Goal: Task Accomplishment & Management: Complete application form

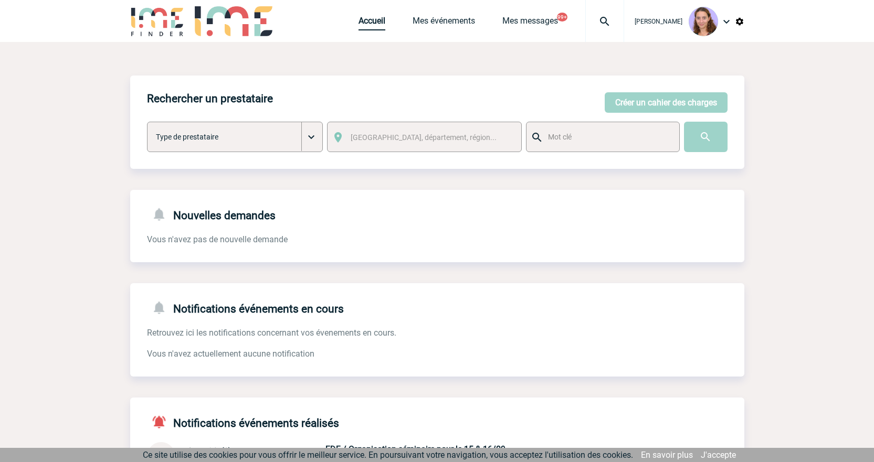
click at [381, 18] on link "Accueil" at bounding box center [371, 23] width 27 height 15
click at [366, 21] on link "Accueil" at bounding box center [371, 23] width 27 height 15
click at [630, 103] on button "Créer un cahier des charges" at bounding box center [665, 102] width 123 height 20
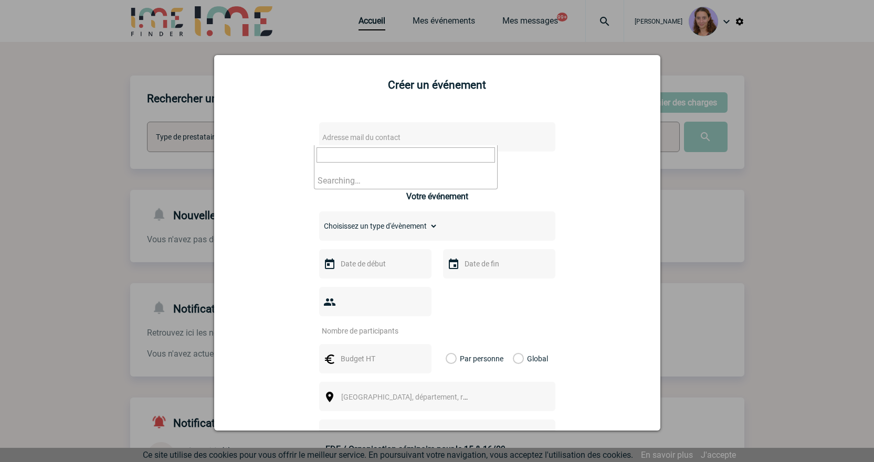
click at [444, 139] on span "Adresse mail du contact" at bounding box center [410, 137] width 184 height 15
drag, startPoint x: 361, startPoint y: 152, endPoint x: 76, endPoint y: 117, distance: 287.0
click at [76, 117] on body "Claudia MILAZZO Accueil Mes événements 99+ 99+" at bounding box center [437, 324] width 874 height 649
click at [452, 167] on span "mathilde.noppe@capgemini.com>" at bounding box center [405, 158] width 183 height 27
click at [449, 161] on input "mathilde.noppe@capgemini.com>" at bounding box center [405, 154] width 178 height 15
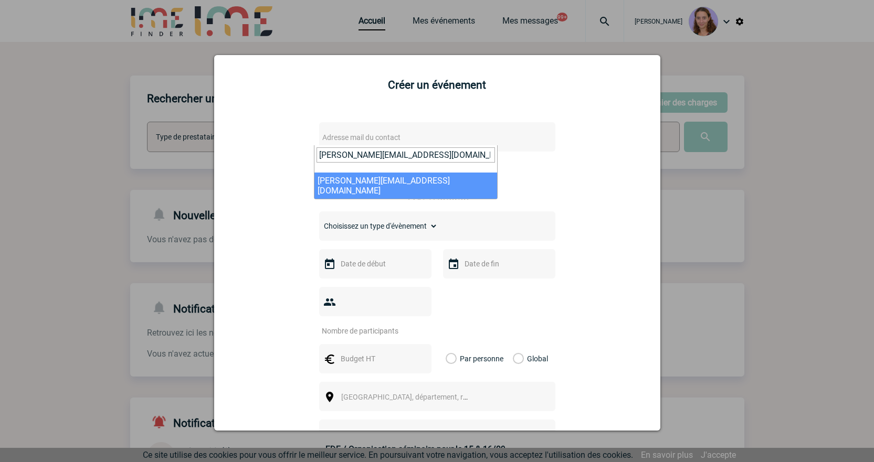
type input "mathilde.noppe@capgemini.com"
select select "122891"
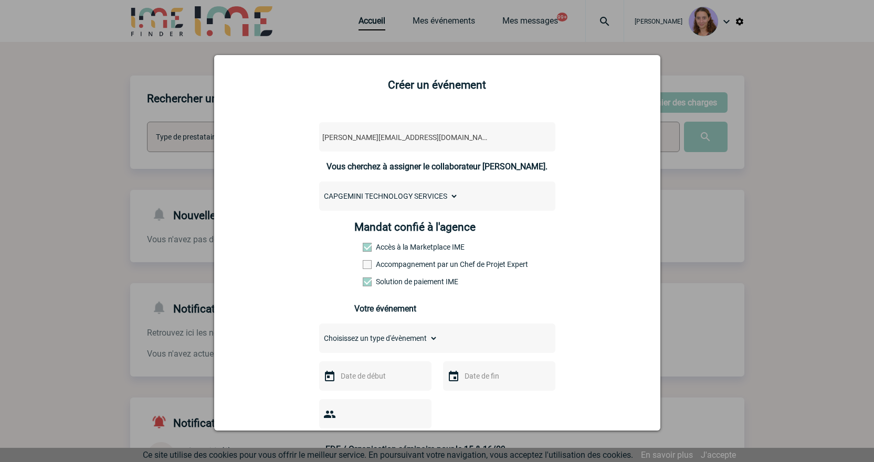
scroll to position [157, 0]
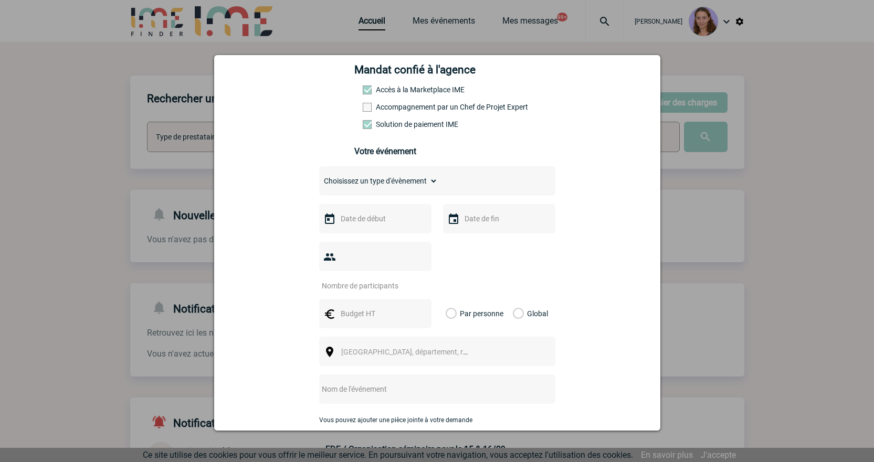
click at [378, 199] on div "Choisissez un type d'évènement Séminaire avec nuitée Séminaire sans nuitée Repa…" at bounding box center [437, 318] width 236 height 305
click at [371, 186] on select "Choisissez un type d'évènement Séminaire avec nuitée Séminaire sans nuitée Repa…" at bounding box center [378, 181] width 119 height 15
select select "5"
click at [319, 176] on select "Choisissez un type d'évènement Séminaire avec nuitée Séminaire sans nuitée Repa…" at bounding box center [378, 181] width 119 height 15
click at [384, 214] on div at bounding box center [375, 218] width 112 height 29
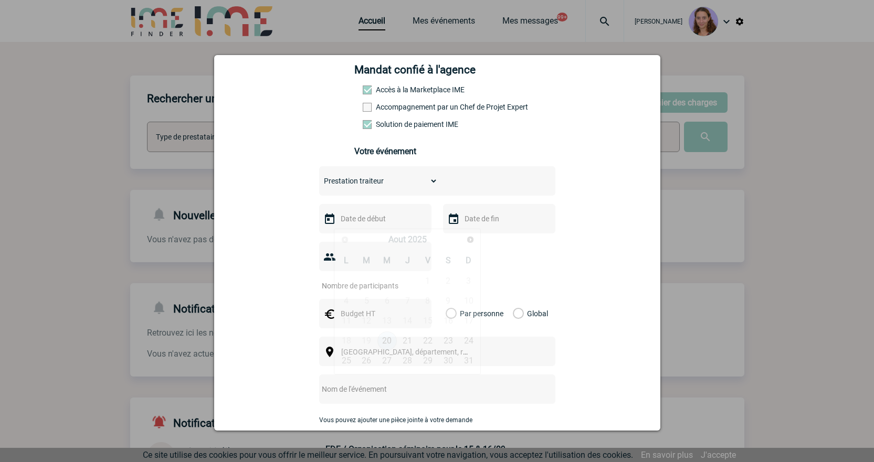
click at [385, 221] on input "text" at bounding box center [374, 219] width 72 height 14
click at [476, 237] on link "Suivant" at bounding box center [470, 239] width 16 height 16
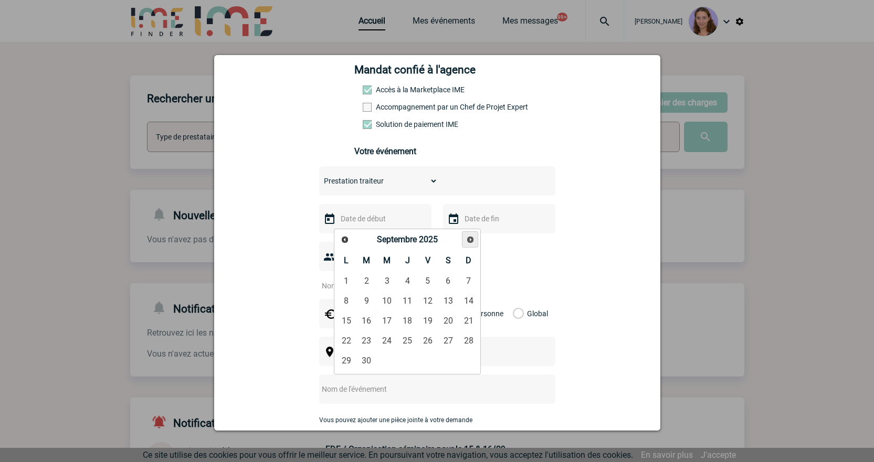
click at [476, 237] on link "Suivant" at bounding box center [470, 239] width 16 height 16
click at [343, 241] on span "Précédent" at bounding box center [345, 240] width 8 height 8
click at [411, 309] on link "11" at bounding box center [407, 301] width 19 height 19
type input "11-09-2025"
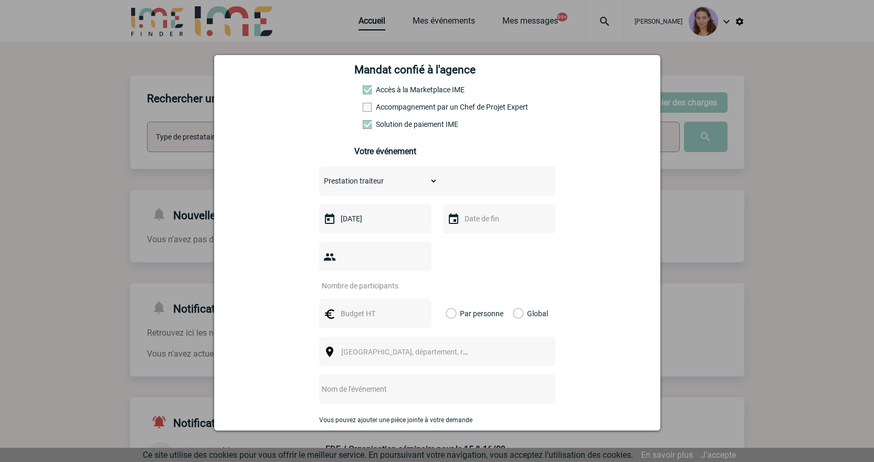
click at [346, 279] on input "number" at bounding box center [368, 286] width 99 height 14
type input "40"
click at [348, 299] on div at bounding box center [375, 313] width 112 height 29
click at [352, 307] on input "text" at bounding box center [374, 314] width 72 height 14
type input "458"
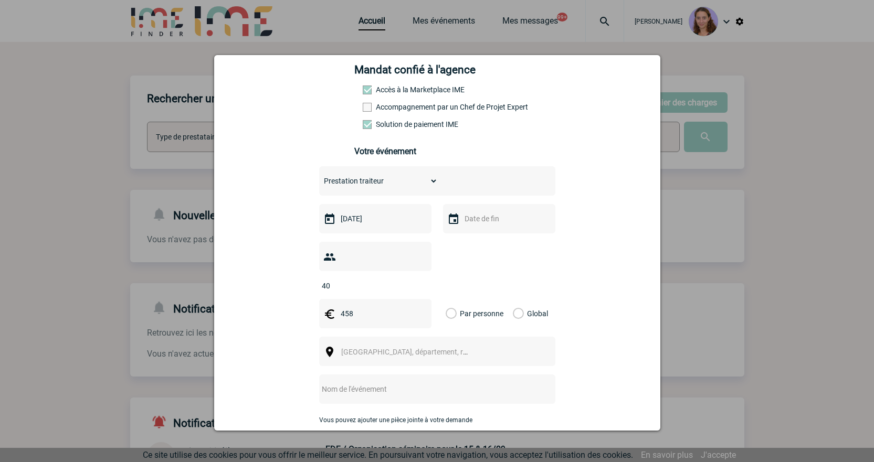
click at [518, 299] on label "Global" at bounding box center [516, 313] width 7 height 29
click at [0, 0] on input "Global" at bounding box center [0, 0] width 0 height 0
click at [458, 345] on span "[GEOGRAPHIC_DATA], département, région..." at bounding box center [409, 352] width 144 height 15
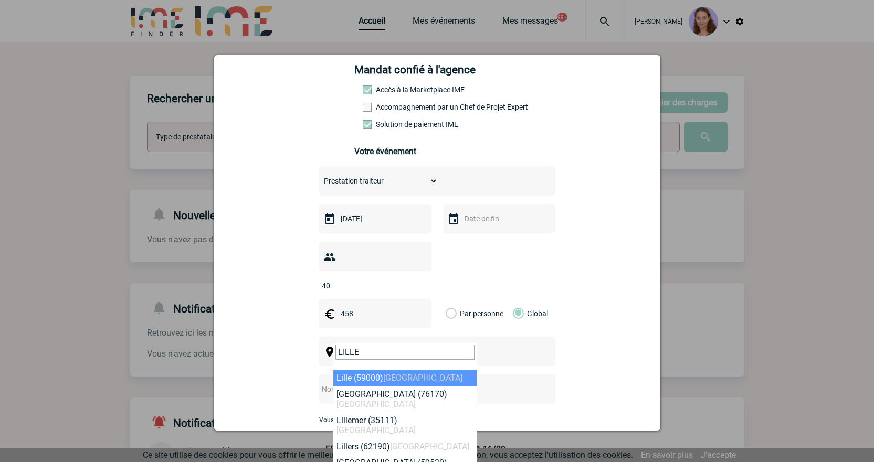
type input "LILLE"
select select "15081"
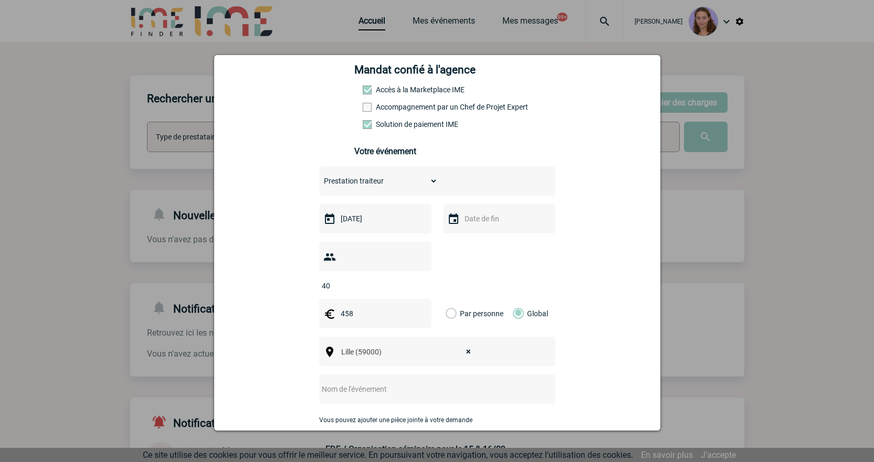
click at [349, 383] on input "text" at bounding box center [423, 390] width 208 height 14
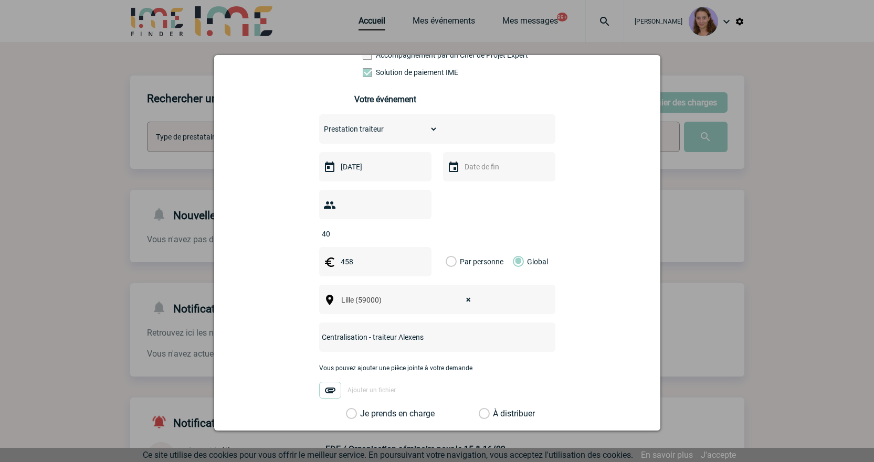
scroll to position [210, 0]
type input "Centralisation - traiteur Alexens"
click at [479, 408] on label "À distribuer" at bounding box center [484, 413] width 11 height 10
click at [0, 0] on input "À distribuer" at bounding box center [0, 0] width 0 height 0
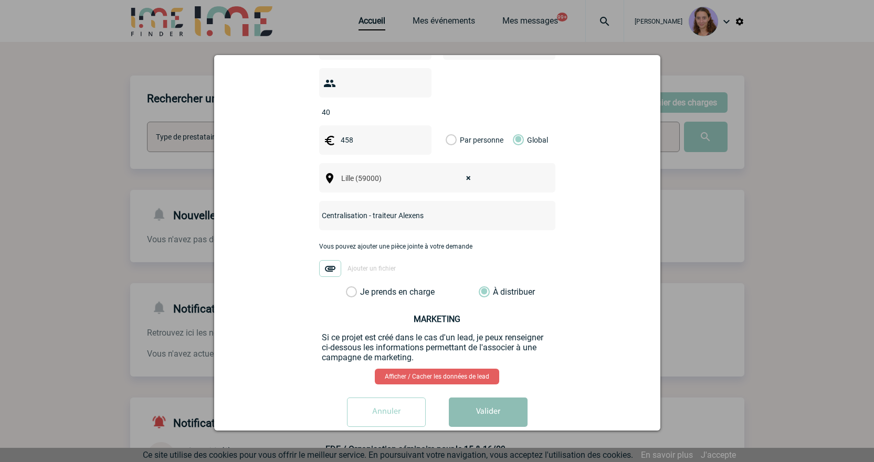
scroll to position [334, 0]
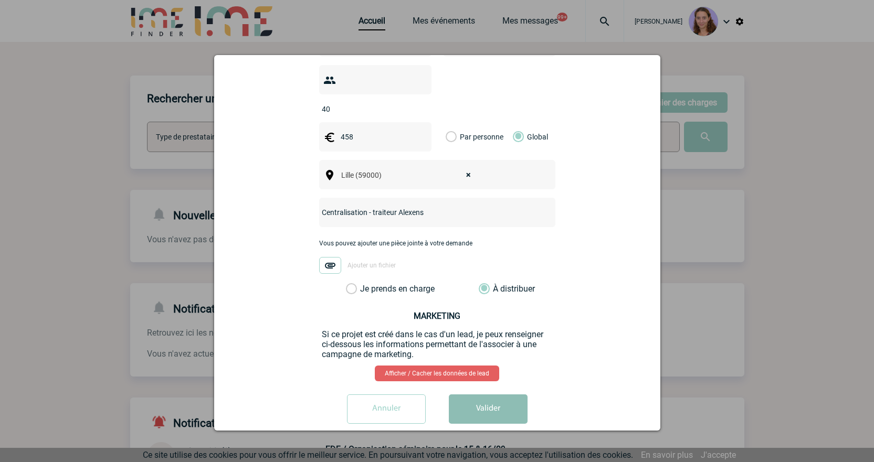
click at [489, 395] on button "Valider" at bounding box center [488, 409] width 79 height 29
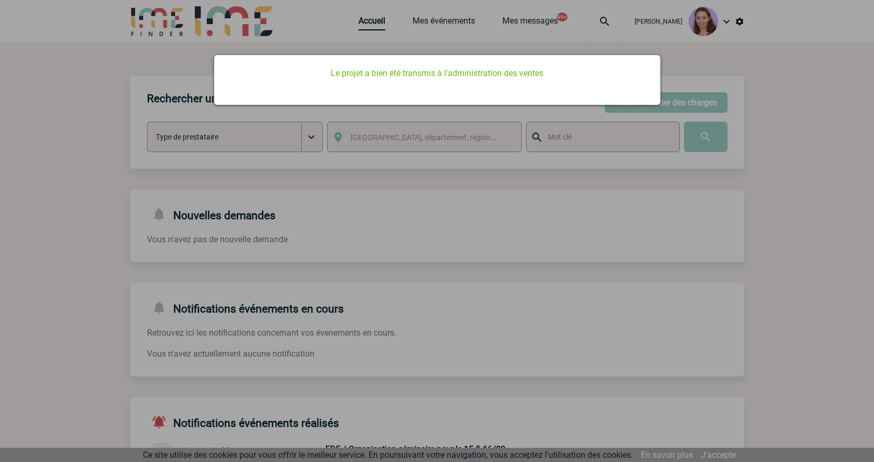
click at [370, 132] on div at bounding box center [437, 231] width 874 height 462
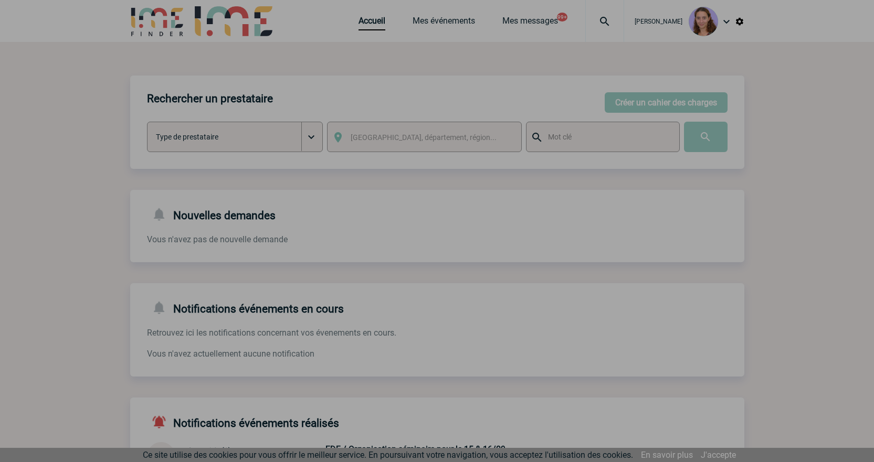
click at [367, 27] on div at bounding box center [437, 231] width 874 height 462
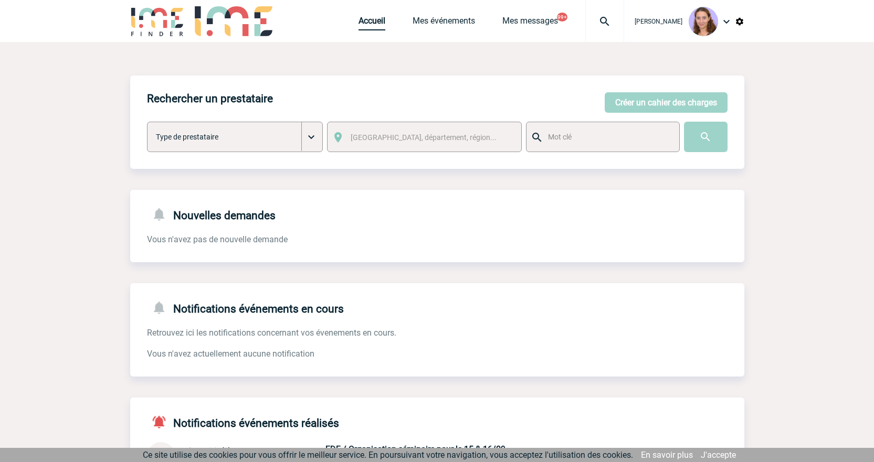
click at [380, 19] on link "Accueil" at bounding box center [371, 23] width 27 height 15
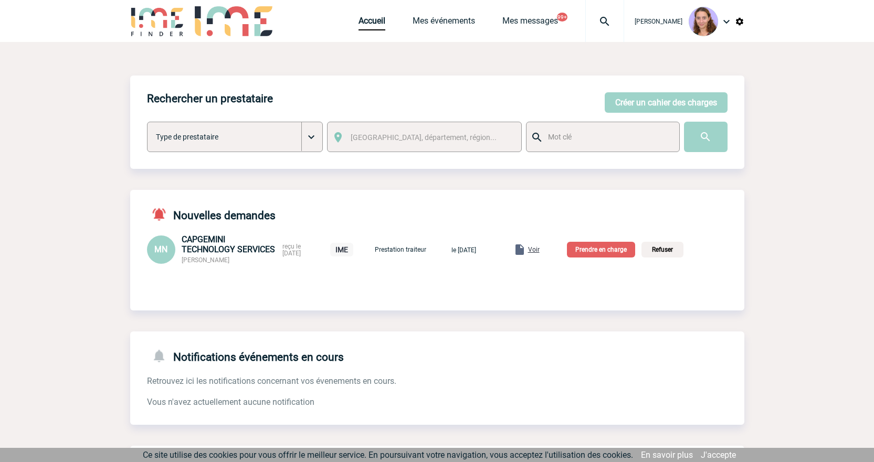
click at [539, 254] on div "Voir" at bounding box center [526, 249] width 26 height 13
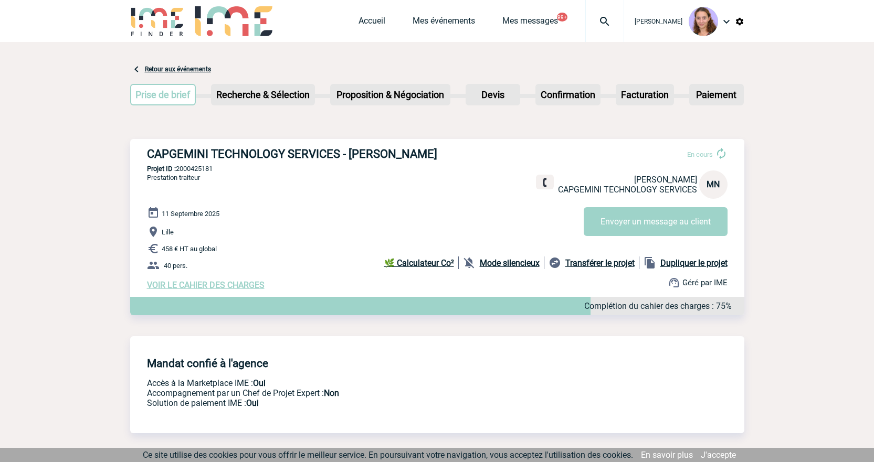
click at [214, 167] on p "Projet ID : 2000425181" at bounding box center [437, 169] width 614 height 8
copy p "2000425181"
click at [372, 25] on link "Accueil" at bounding box center [371, 23] width 27 height 15
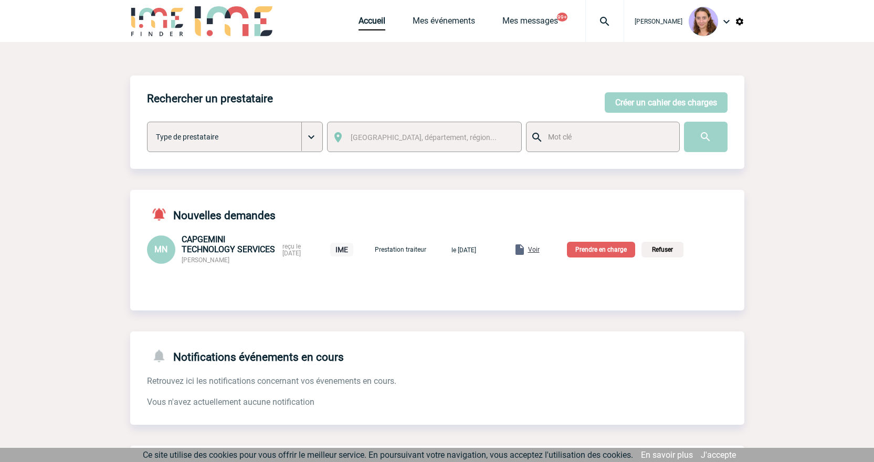
click at [606, 245] on p "Prendre en charge" at bounding box center [601, 250] width 68 height 16
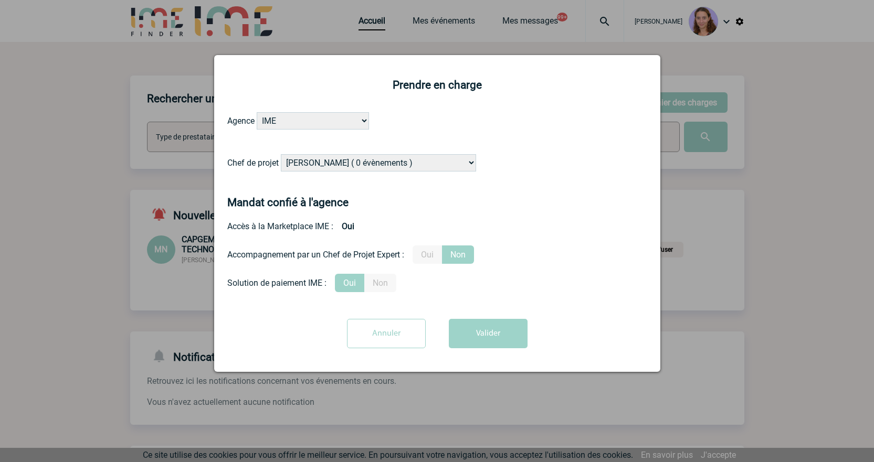
click at [354, 162] on select "Alizée VERLAGUET ( 0 évènements ) Anne GIRAUD ( 1196 évènements ) Anne-François…" at bounding box center [378, 162] width 195 height 17
select select "131612"
click at [281, 155] on select "Alizée VERLAGUET ( 0 évènements ) Anne GIRAUD ( 1196 évènements ) Anne-François…" at bounding box center [378, 162] width 195 height 17
click at [504, 343] on button "Valider" at bounding box center [488, 333] width 79 height 29
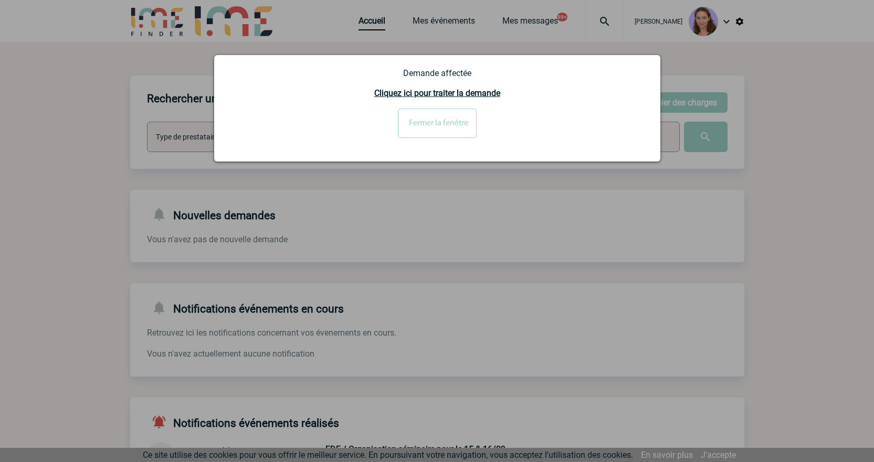
click at [451, 111] on input "Fermer la fenêtre" at bounding box center [437, 123] width 79 height 29
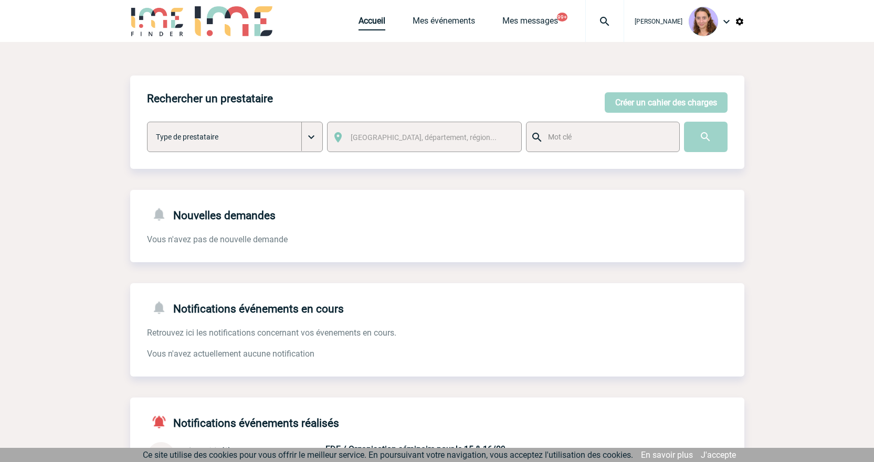
click at [379, 23] on link "Accueil" at bounding box center [371, 23] width 27 height 15
click at [463, 19] on link "Mes événements" at bounding box center [443, 23] width 62 height 15
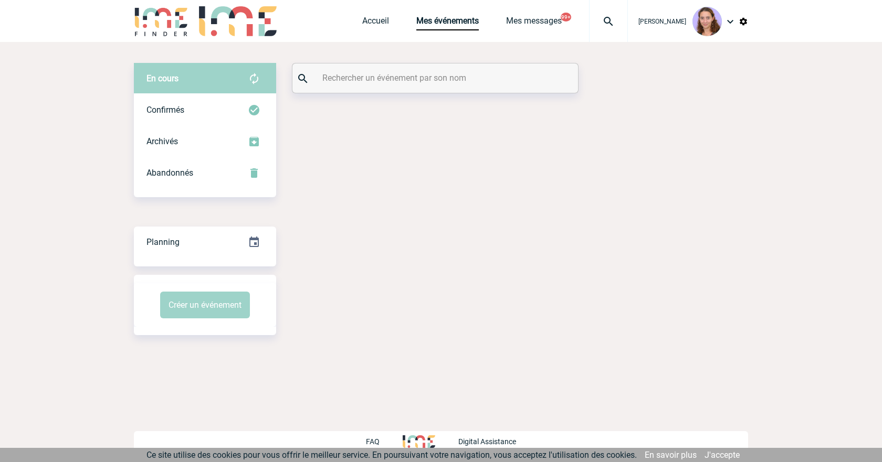
drag, startPoint x: 0, startPoint y: 0, endPoint x: 394, endPoint y: 80, distance: 402.1
click at [394, 80] on input "text" at bounding box center [437, 77] width 234 height 15
paste input "Rarrbo"
type input "Rarrbo"
click at [233, 98] on div "Confirmés" at bounding box center [205, 109] width 142 height 31
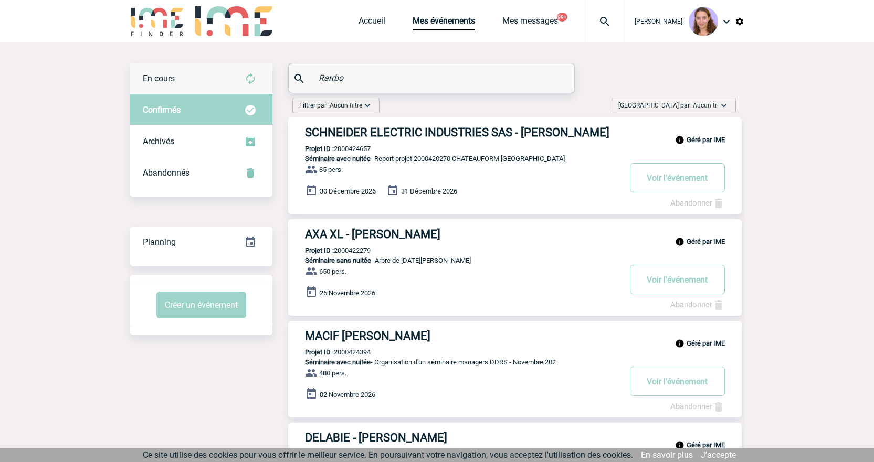
click at [234, 82] on div "En cours" at bounding box center [201, 78] width 142 height 31
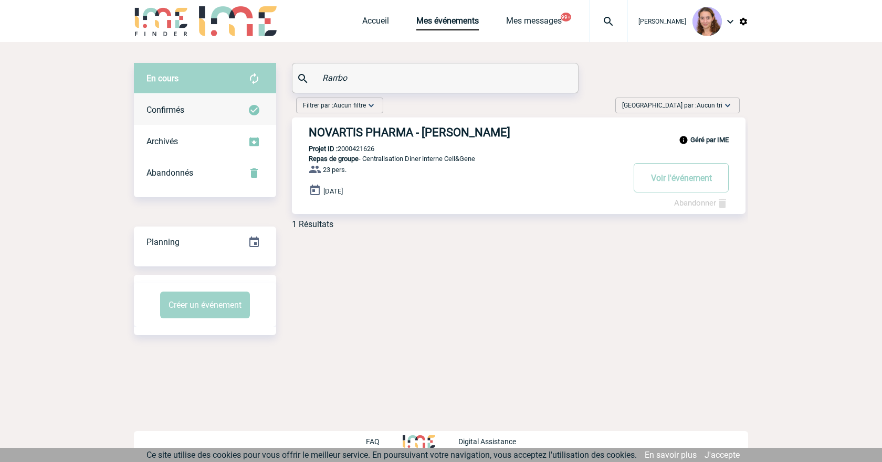
click at [266, 111] on div "Confirmés" at bounding box center [205, 109] width 142 height 31
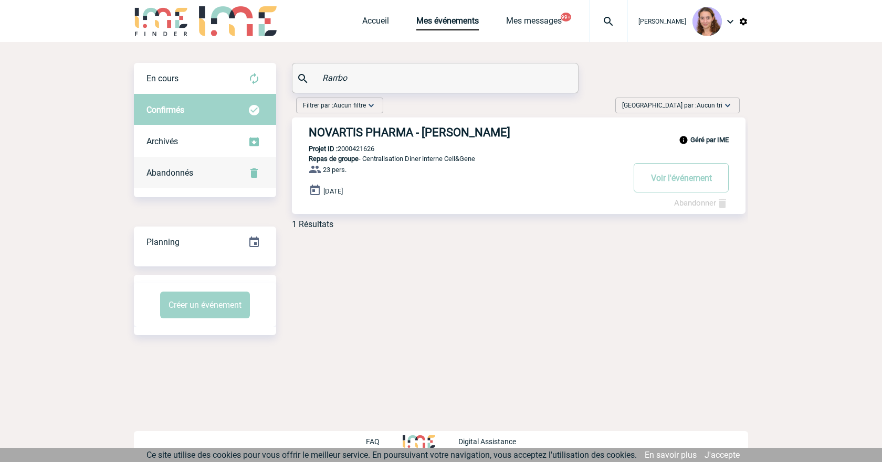
click at [253, 169] on img at bounding box center [254, 173] width 13 height 13
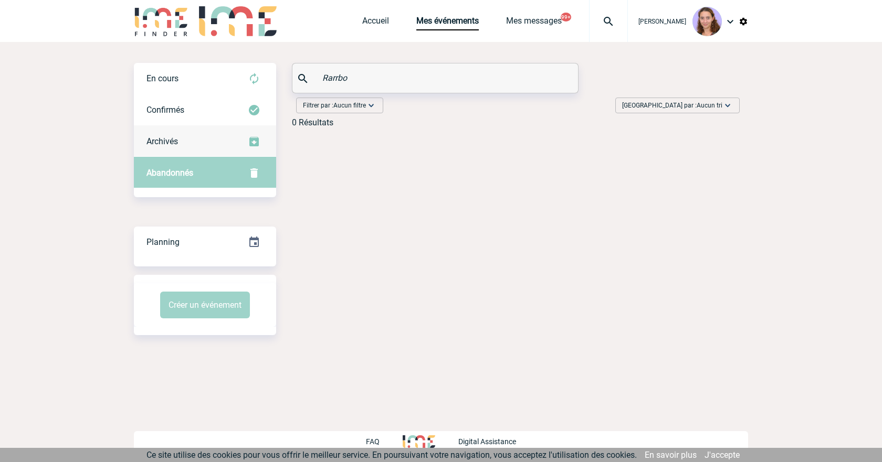
click at [246, 144] on div "Archivés" at bounding box center [205, 141] width 142 height 31
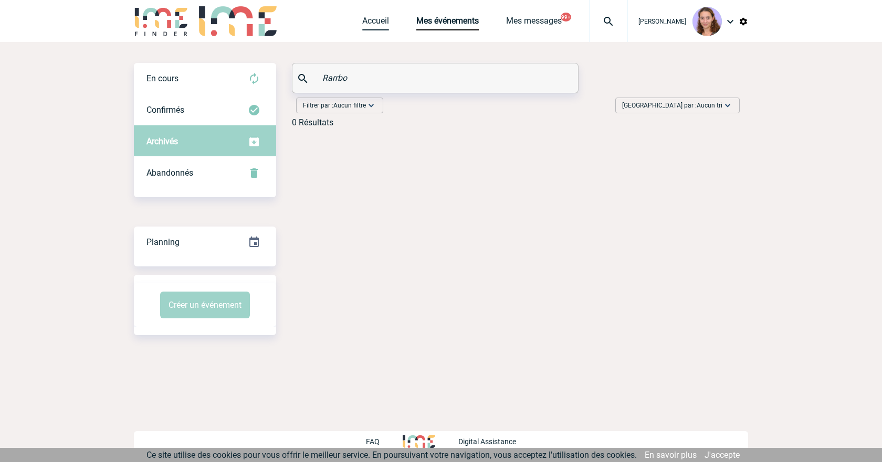
click at [384, 27] on link "Accueil" at bounding box center [375, 23] width 27 height 15
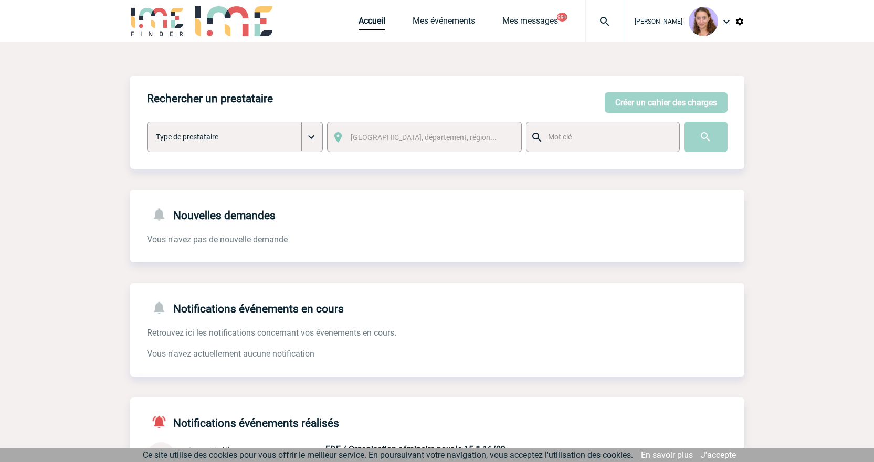
click at [618, 16] on img at bounding box center [605, 21] width 38 height 13
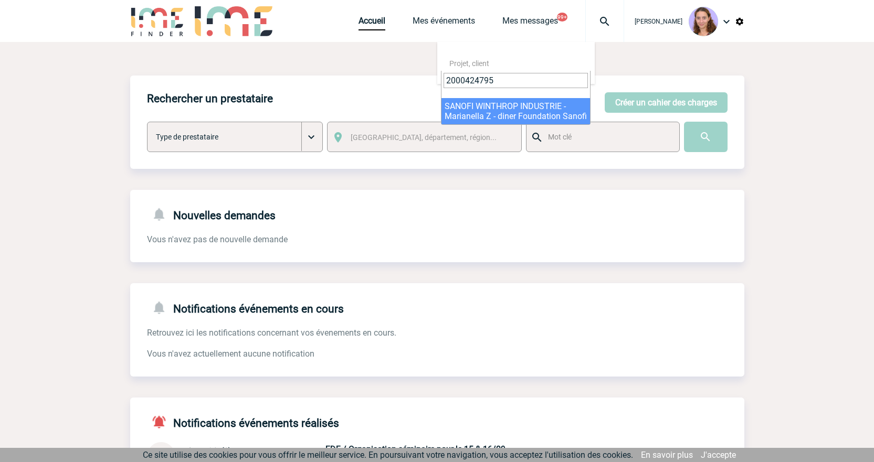
type input "2000424795"
select select "24296"
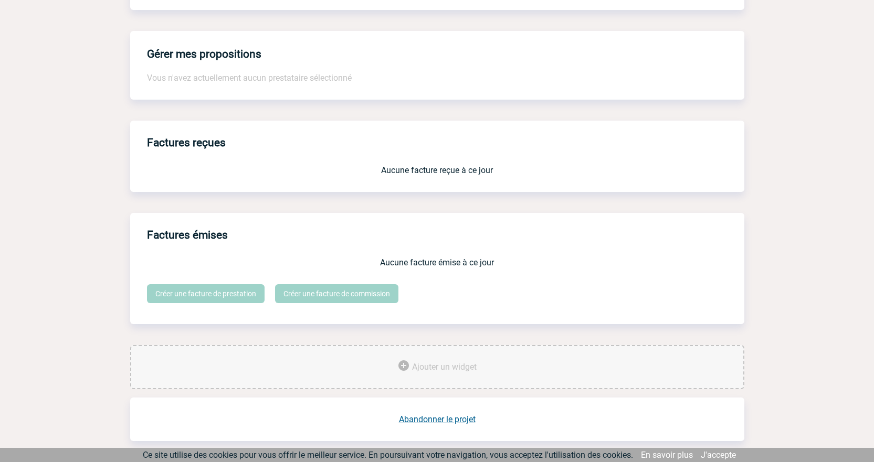
scroll to position [786, 0]
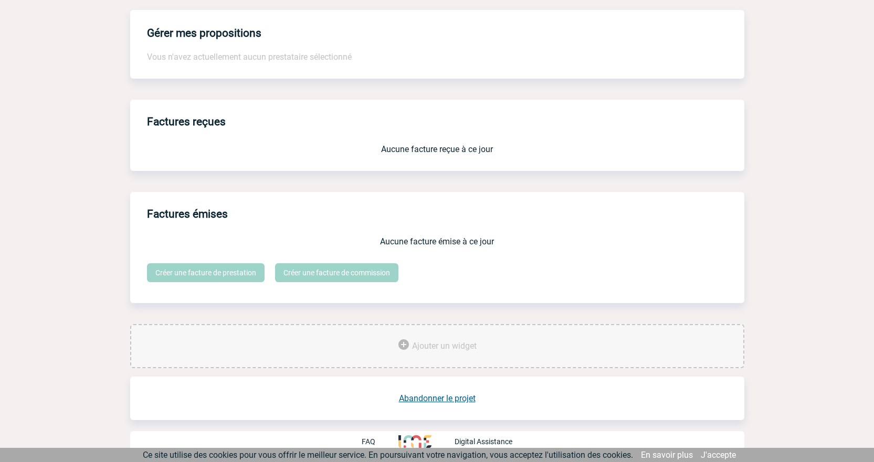
click at [447, 402] on link "Abandonner le projet" at bounding box center [437, 399] width 77 height 10
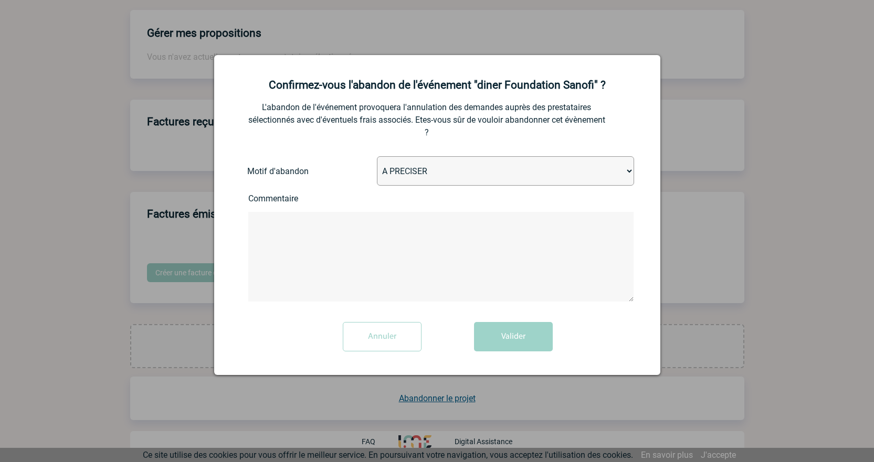
click at [397, 174] on select "A PRECISER Projet annulé Projet reporté Evénement organisé en interne A fait ap…" at bounding box center [505, 170] width 257 height 29
select select "ABANDON_PROJET_02"
click at [377, 157] on select "A PRECISER Projet annulé Projet reporté Evénement organisé en interne A fait ap…" at bounding box center [505, 170] width 257 height 29
click at [510, 331] on button "Valider" at bounding box center [513, 336] width 79 height 29
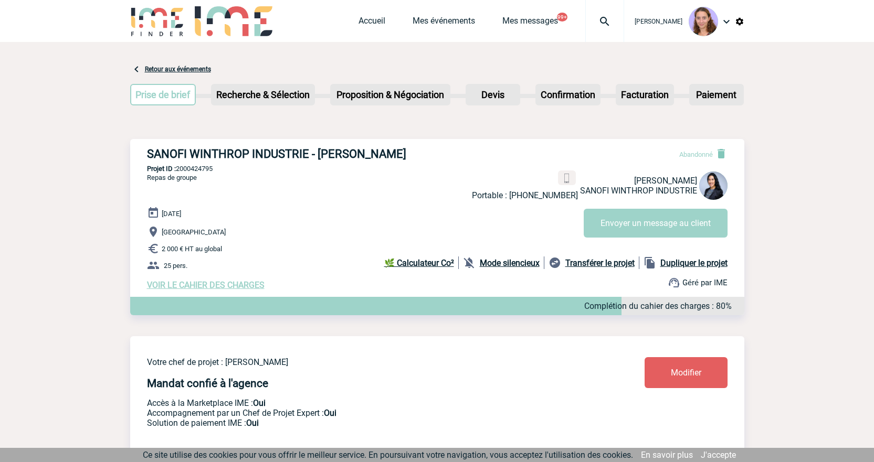
click at [604, 30] on div at bounding box center [604, 21] width 39 height 42
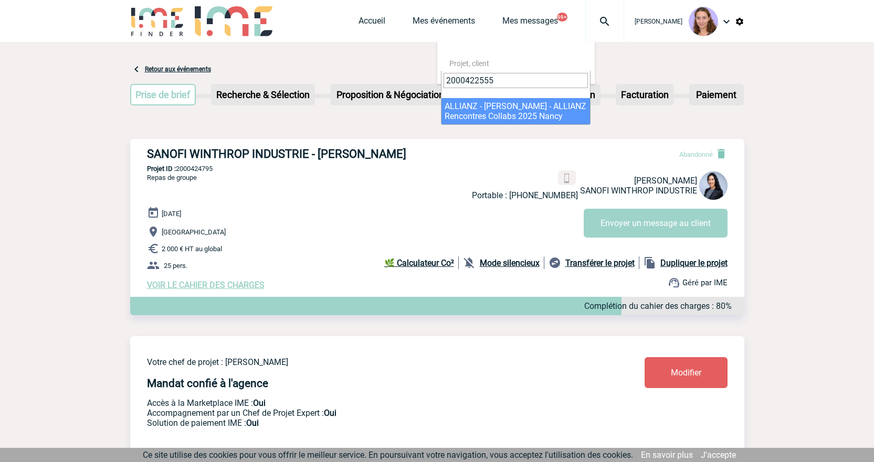
type input "2000422555"
select select "22056"
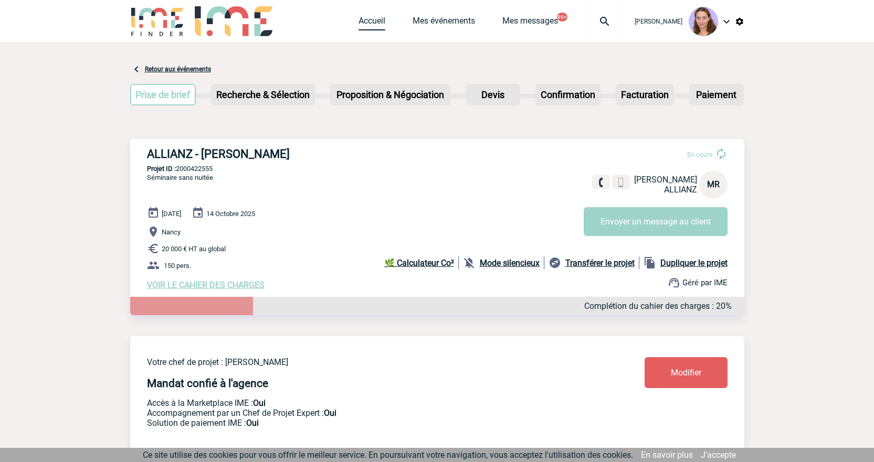
click at [373, 23] on link "Accueil" at bounding box center [371, 23] width 27 height 15
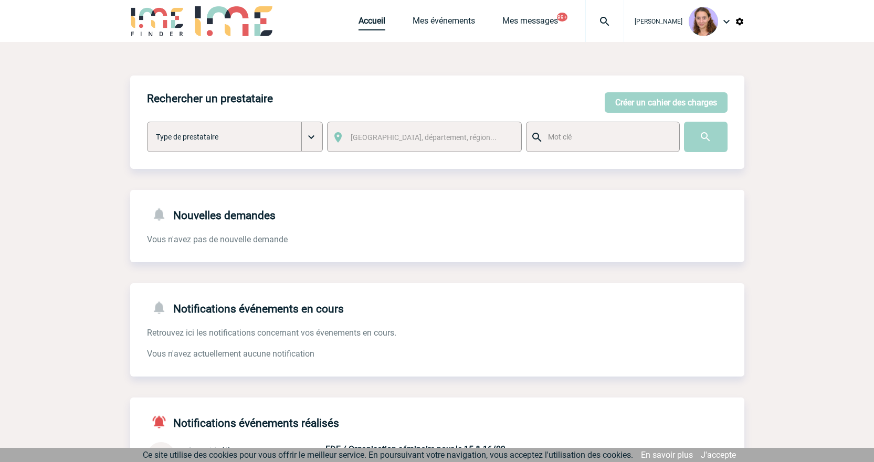
click at [377, 20] on link "Accueil" at bounding box center [371, 23] width 27 height 15
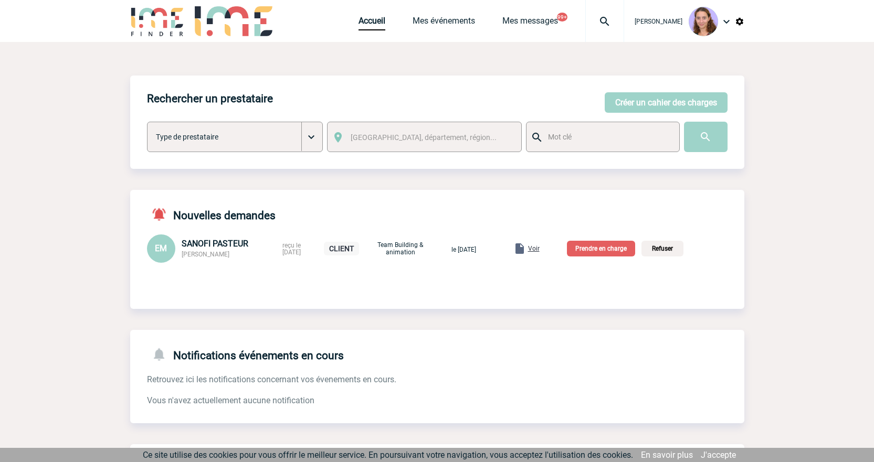
click at [539, 249] on span "Voir" at bounding box center [534, 248] width 12 height 7
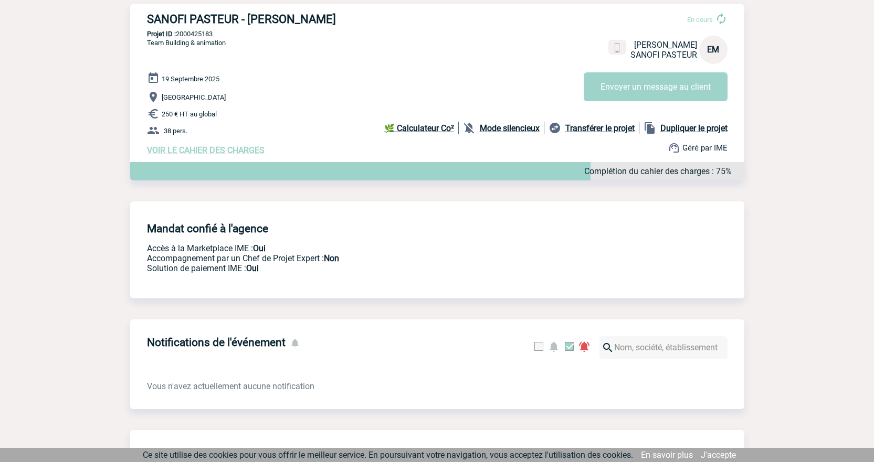
scroll to position [31, 0]
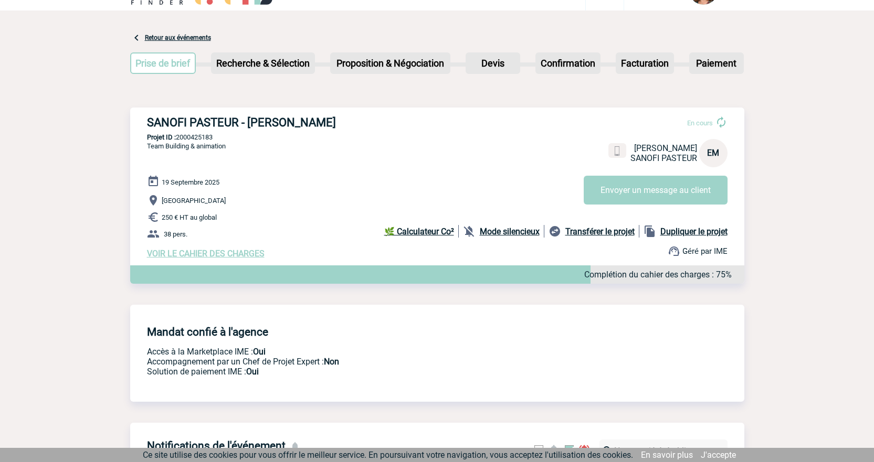
click at [246, 256] on span "VOIR LE CAHIER DES CHARGES" at bounding box center [206, 254] width 118 height 10
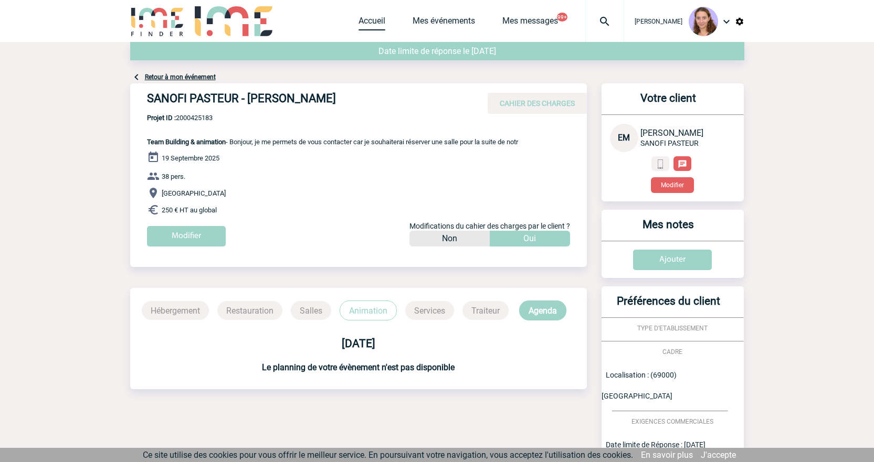
click at [362, 27] on link "Accueil" at bounding box center [371, 23] width 27 height 15
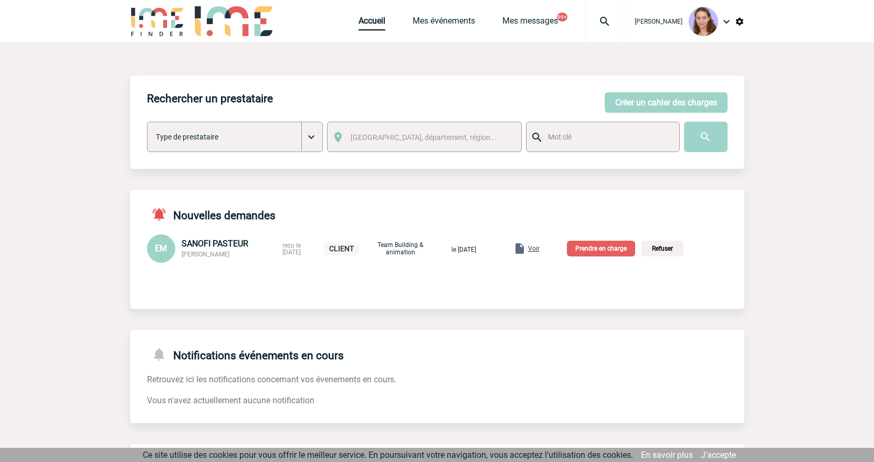
click at [555, 252] on div "EM SANOFI PASTEUR Eleana MENIRI reçu le 20-08-2025 CLIENT Team Building & anima…" at bounding box center [437, 249] width 614 height 28
click at [539, 249] on span "Voir" at bounding box center [534, 248] width 12 height 7
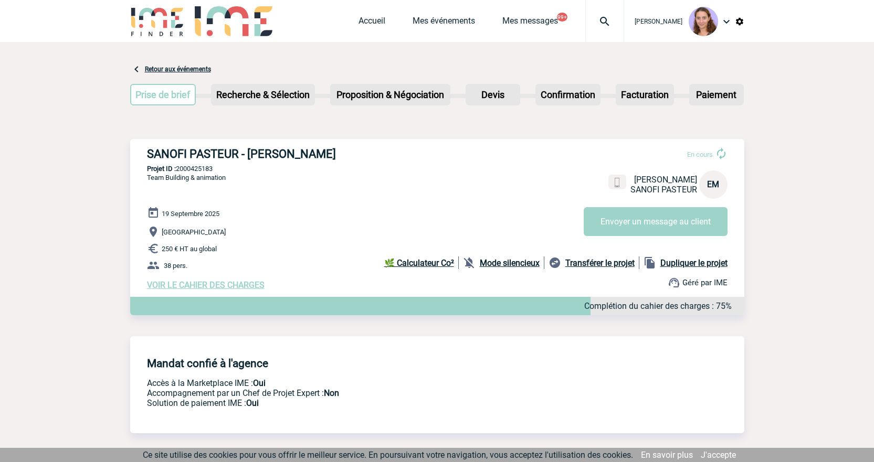
click at [238, 290] on span "VOIR LE CAHIER DES CHARGES" at bounding box center [206, 285] width 118 height 10
click at [228, 284] on span "VOIR LE CAHIER DES CHARGES" at bounding box center [206, 285] width 118 height 10
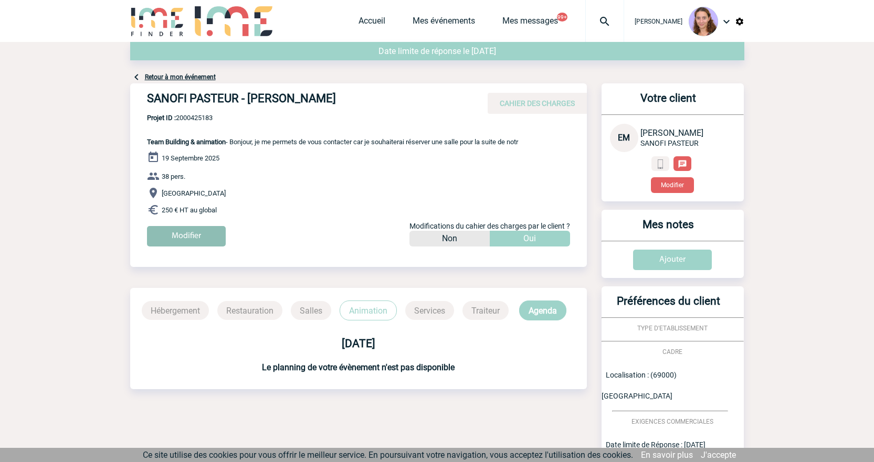
click at [198, 242] on input "Modifier" at bounding box center [186, 236] width 79 height 20
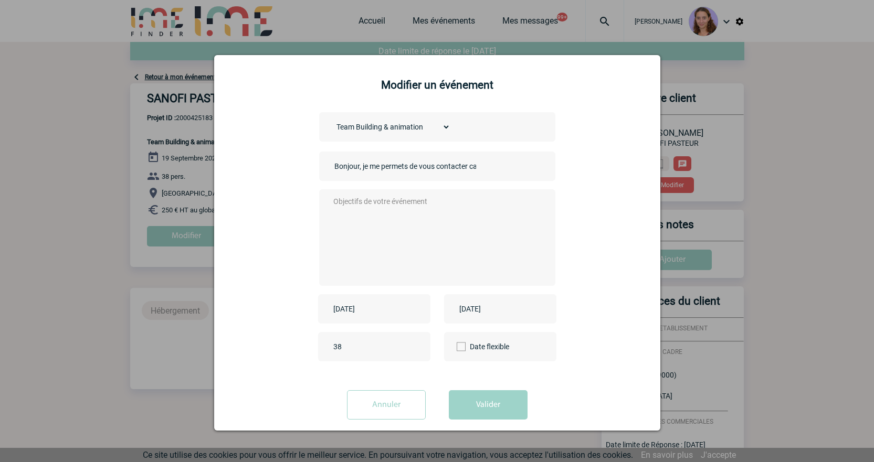
click at [476, 168] on div "Bonjour, je me permets de vous contacter car je souhaiterai réserver une salle …" at bounding box center [437, 166] width 236 height 29
click at [463, 167] on input "Bonjour, je me permets de vous contacter car je souhaiterai réserver une salle …" at bounding box center [405, 167] width 147 height 14
click at [455, 166] on input "Bonjour, je me permets de vous contacter car je souhaiterai réserver une salle …" at bounding box center [405, 167] width 147 height 14
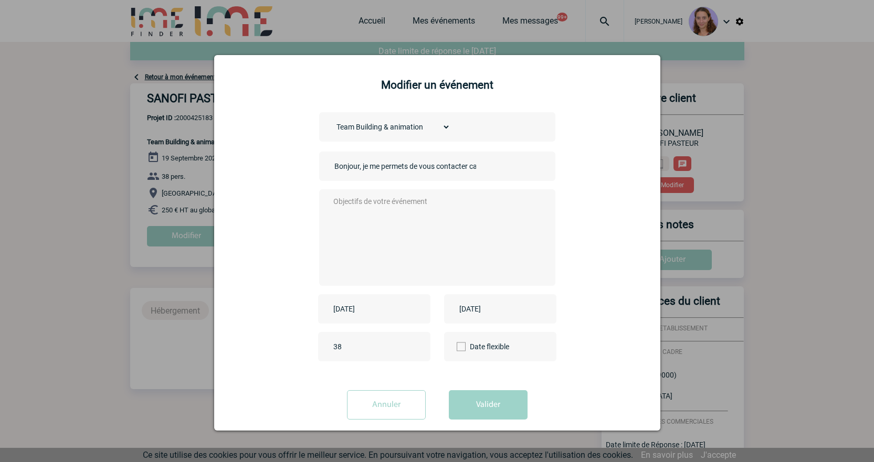
click at [455, 166] on input "Bonjour, je me permets de vous contacter car je souhaiterai réserver une salle …" at bounding box center [405, 167] width 147 height 14
click at [411, 218] on textarea at bounding box center [434, 237] width 207 height 84
paste textarea "Bonjour, je me permets de vous contacter car je souhaiterai réserver une salle …"
type textarea "Bonjour, je me permets de vous contacter car je souhaiterai réserver une salle …"
click at [399, 399] on input "Annuler" at bounding box center [386, 404] width 79 height 29
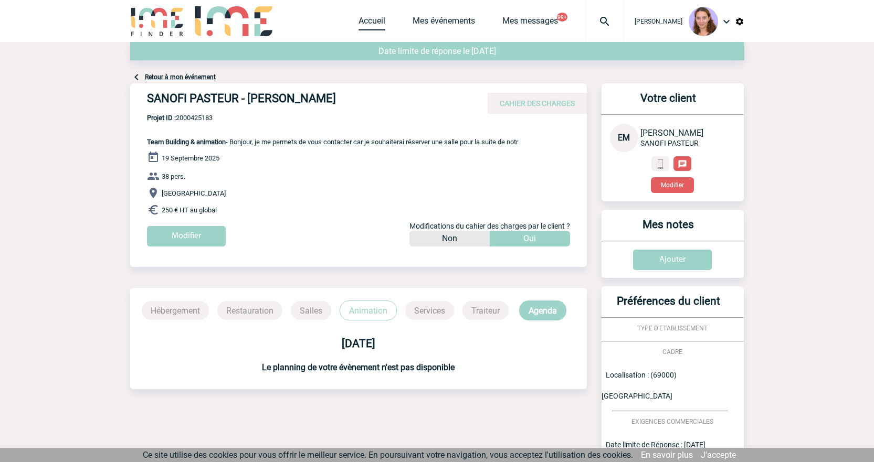
click at [367, 24] on link "Accueil" at bounding box center [371, 23] width 27 height 15
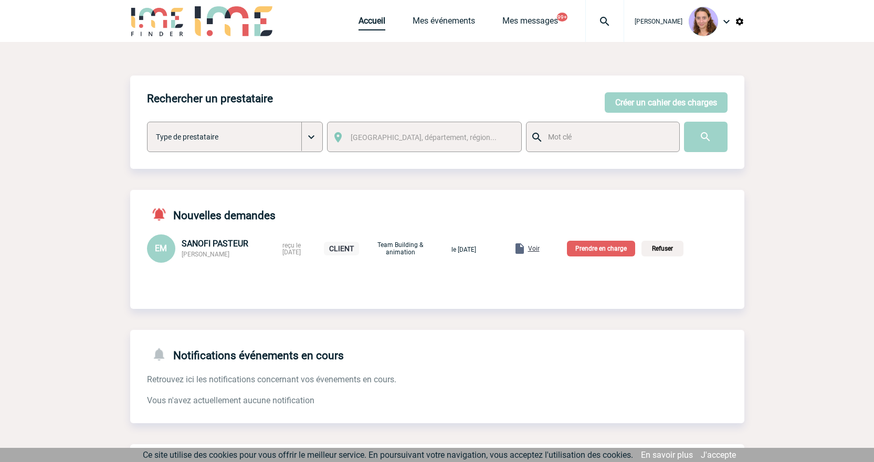
click at [372, 22] on link "Accueil" at bounding box center [371, 23] width 27 height 15
click at [539, 251] on span "Voir" at bounding box center [534, 248] width 12 height 7
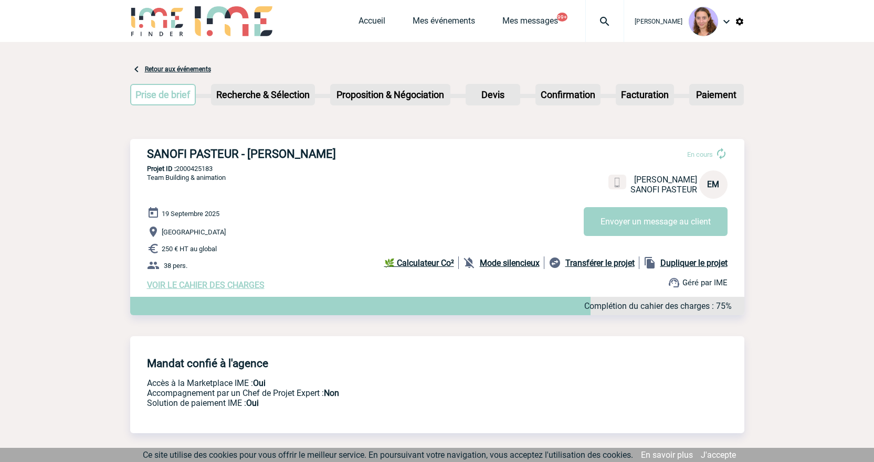
click at [212, 285] on span "VOIR LE CAHIER DES CHARGES" at bounding box center [206, 285] width 118 height 10
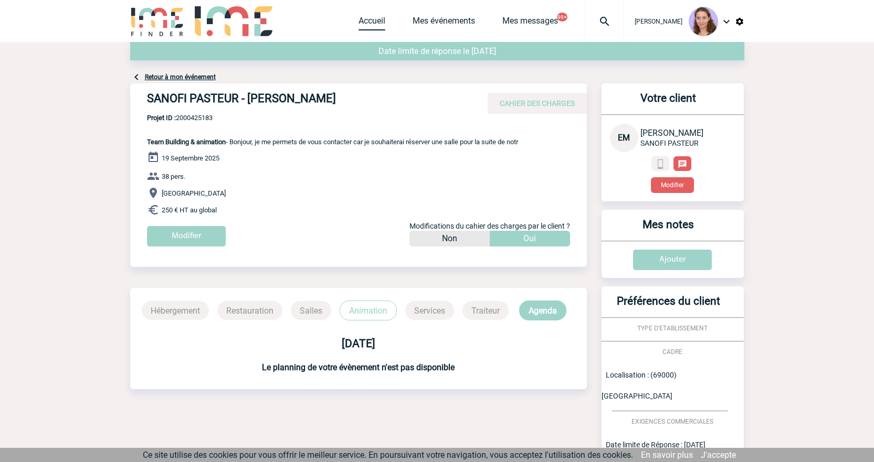
click at [369, 24] on link "Accueil" at bounding box center [371, 23] width 27 height 15
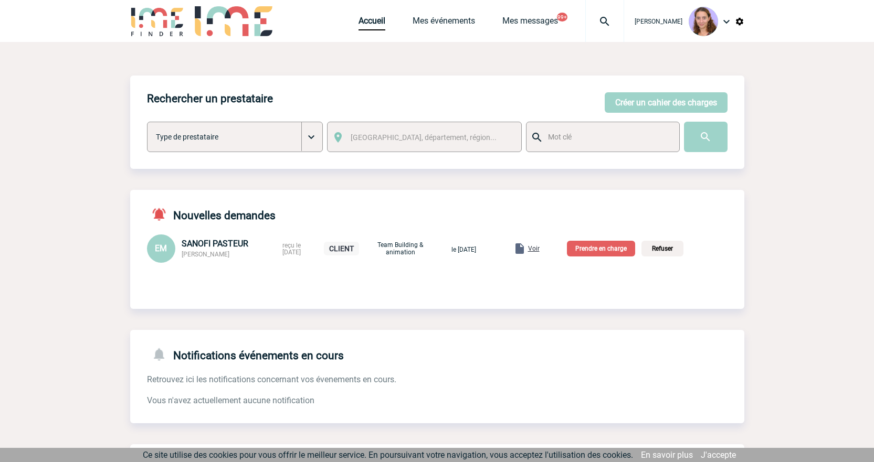
click at [607, 246] on p "Prendre en charge" at bounding box center [601, 249] width 68 height 16
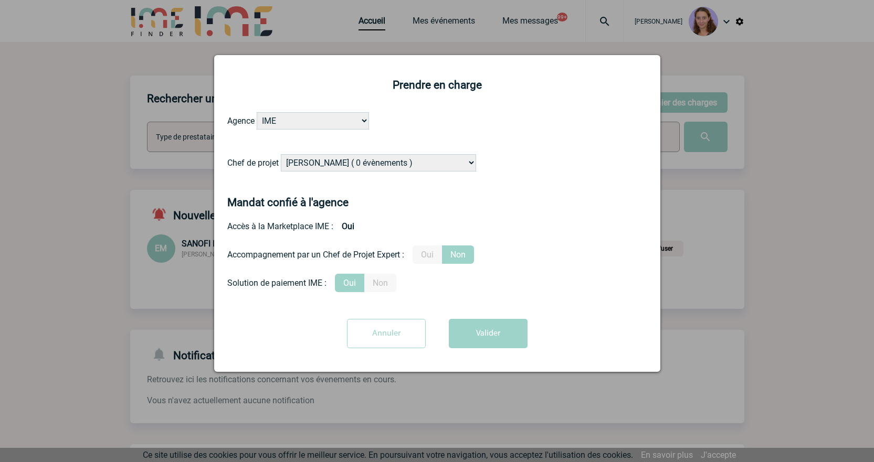
click at [370, 166] on select "[PERSON_NAME] ( 0 évènements ) [PERSON_NAME] ( 1196 évènements ) [PERSON_NAME] …" at bounding box center [378, 162] width 195 height 17
select select "129741"
click at [281, 155] on select "[PERSON_NAME] ( 0 évènements ) [PERSON_NAME] ( 1196 évènements ) [PERSON_NAME] …" at bounding box center [378, 162] width 195 height 17
click at [480, 339] on button "Valider" at bounding box center [488, 333] width 79 height 29
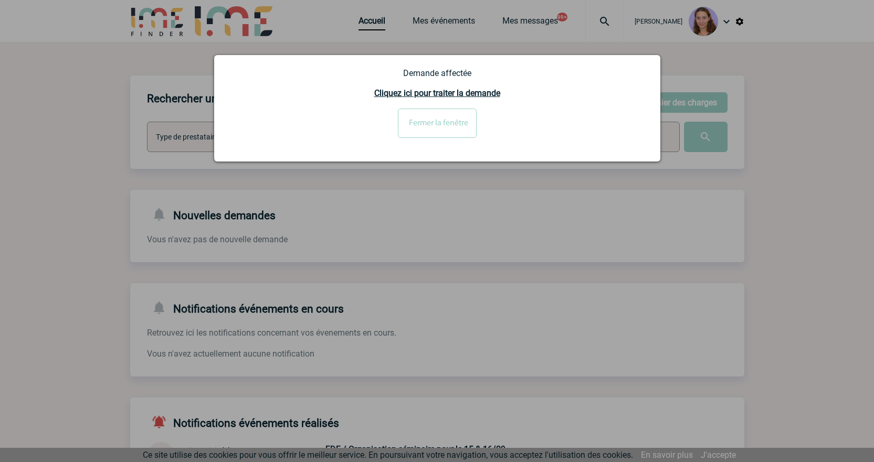
click at [433, 117] on input "Fermer la fenêtre" at bounding box center [437, 123] width 79 height 29
